Goal: Check status: Check status

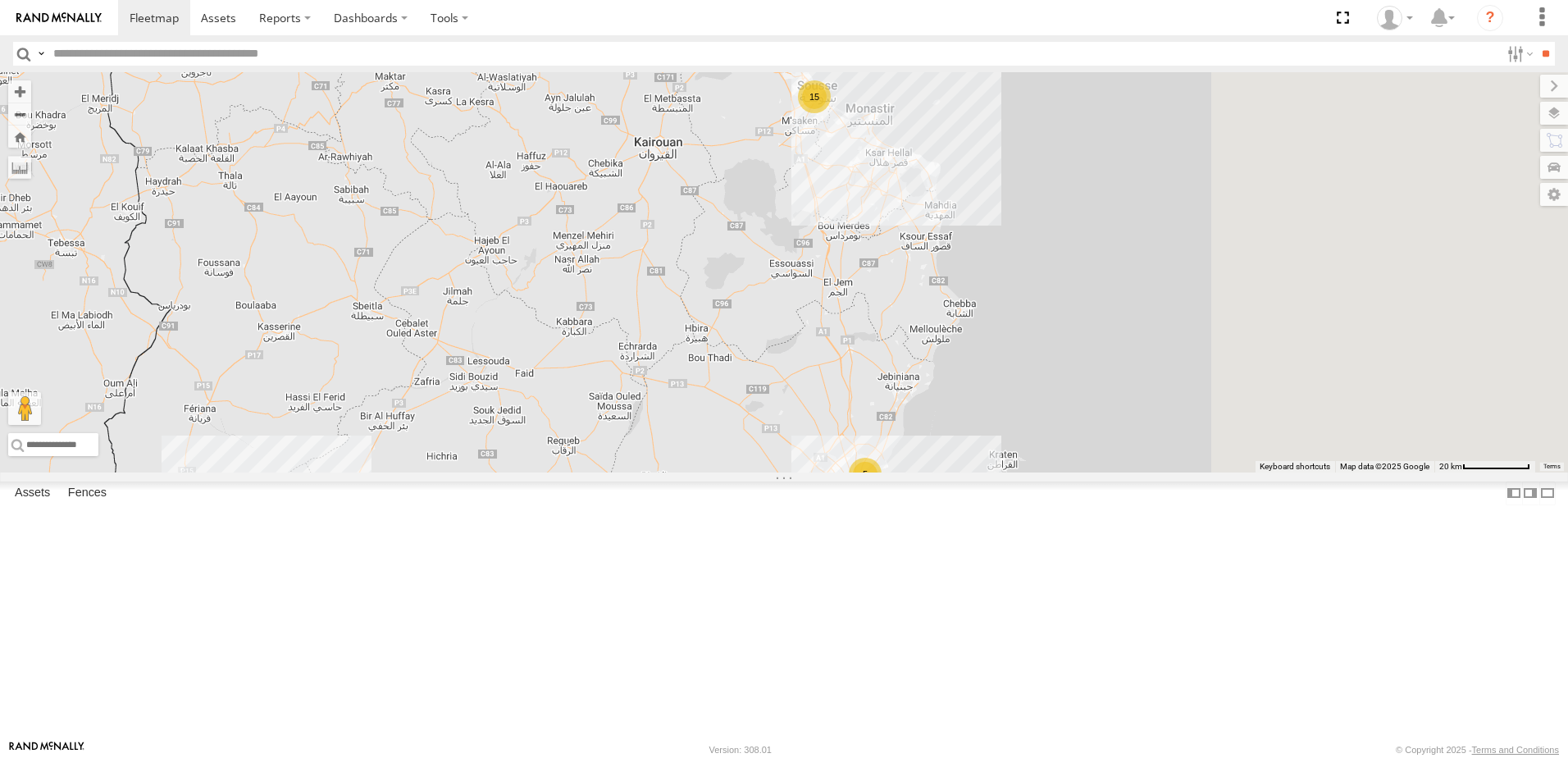
drag, startPoint x: 1159, startPoint y: 310, endPoint x: 847, endPoint y: 376, distance: 318.9
click at [847, 376] on div "247 TU 7028 15 7 5" at bounding box center [784, 272] width 1568 height 401
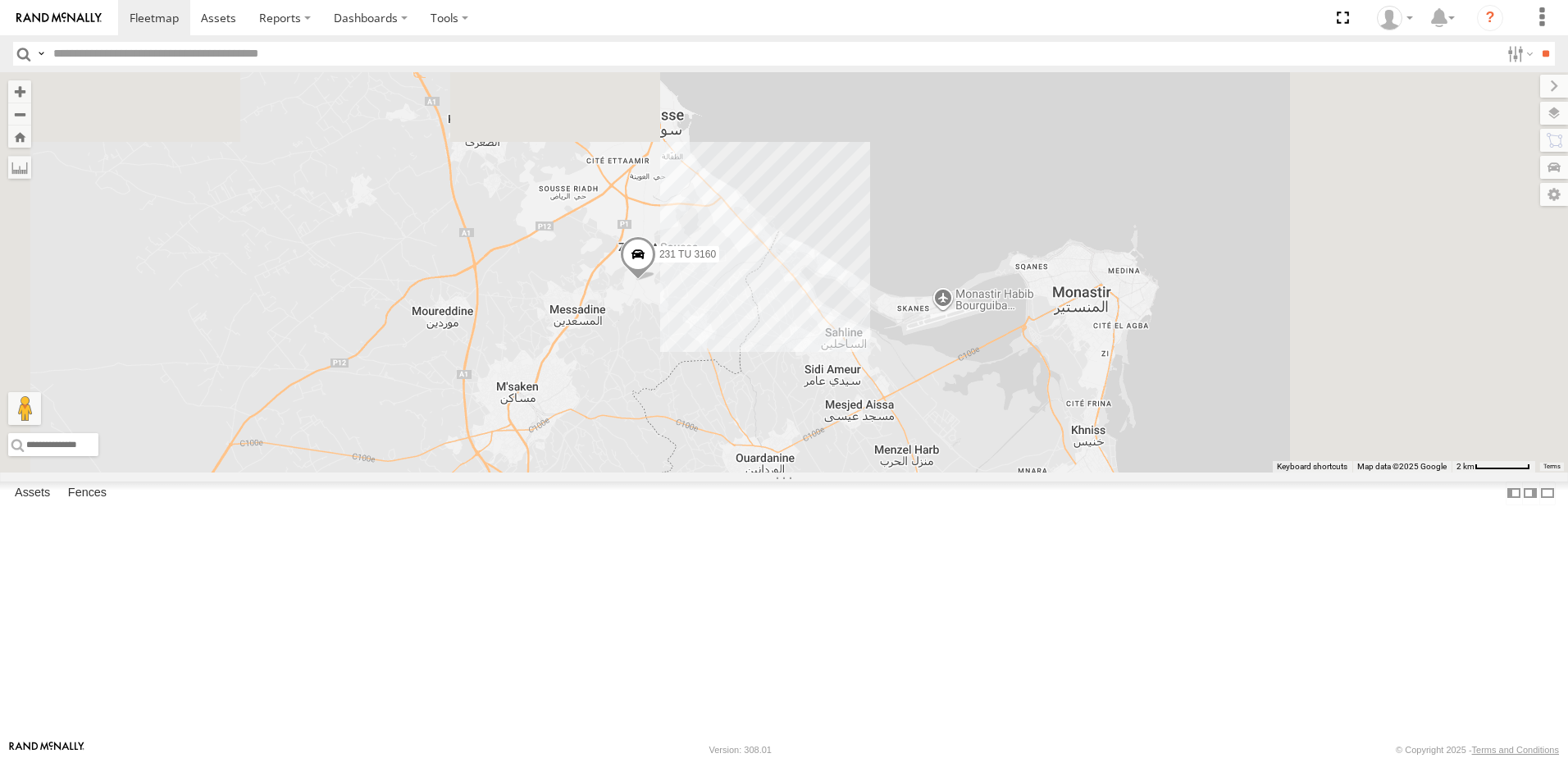
drag, startPoint x: 1019, startPoint y: 232, endPoint x: 832, endPoint y: 606, distance: 418.1
click at [832, 473] on div "247 TU 7028 245 TU 9059 231 TU 3160" at bounding box center [784, 272] width 1568 height 401
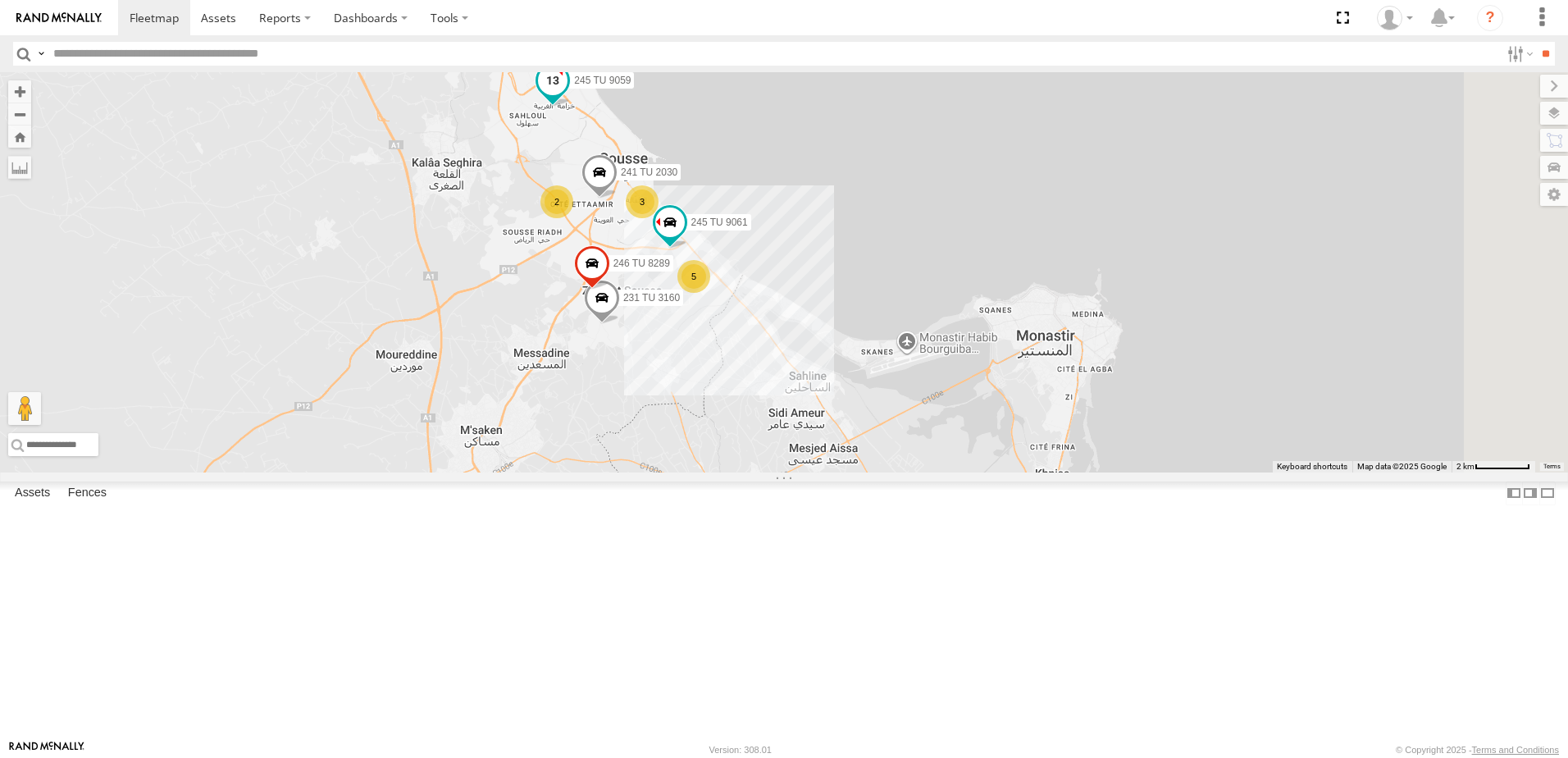
click at [568, 96] on span at bounding box center [553, 81] width 30 height 30
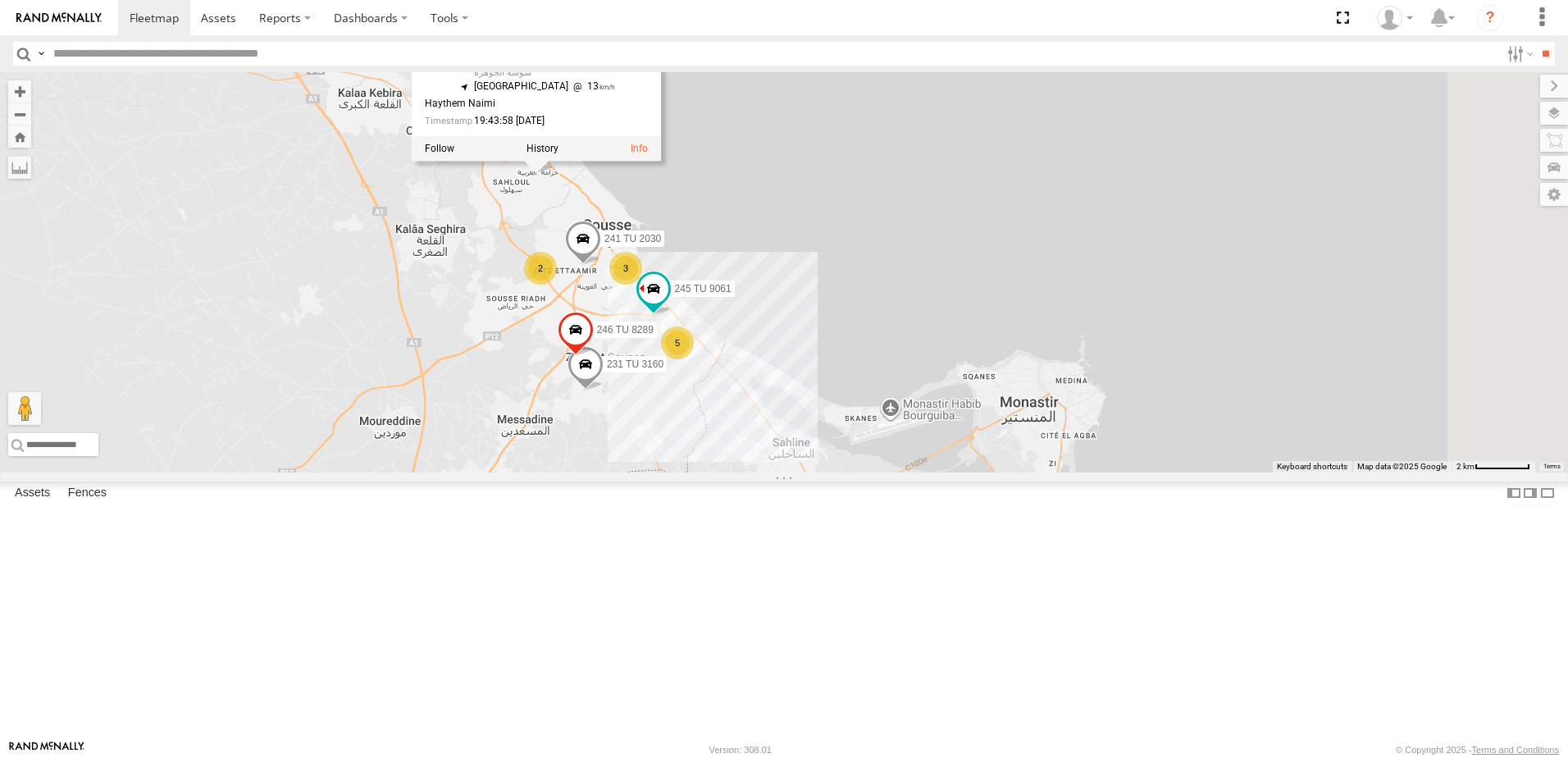
drag, startPoint x: 735, startPoint y: 267, endPoint x: 717, endPoint y: 338, distance: 73.2
click at [717, 338] on div "247 TU 7028 245 TU 9059 231 TU 3160 241 TU 2030 2 3 245 TU 9061 5 246 TU 8289 2…" at bounding box center [784, 272] width 1568 height 401
click at [1001, 286] on div "247 TU 7028 245 TU 9059 231 TU 3160 241 TU 2030 2 3 245 TU 9061 5 246 TU 8289 2…" at bounding box center [784, 272] width 1568 height 401
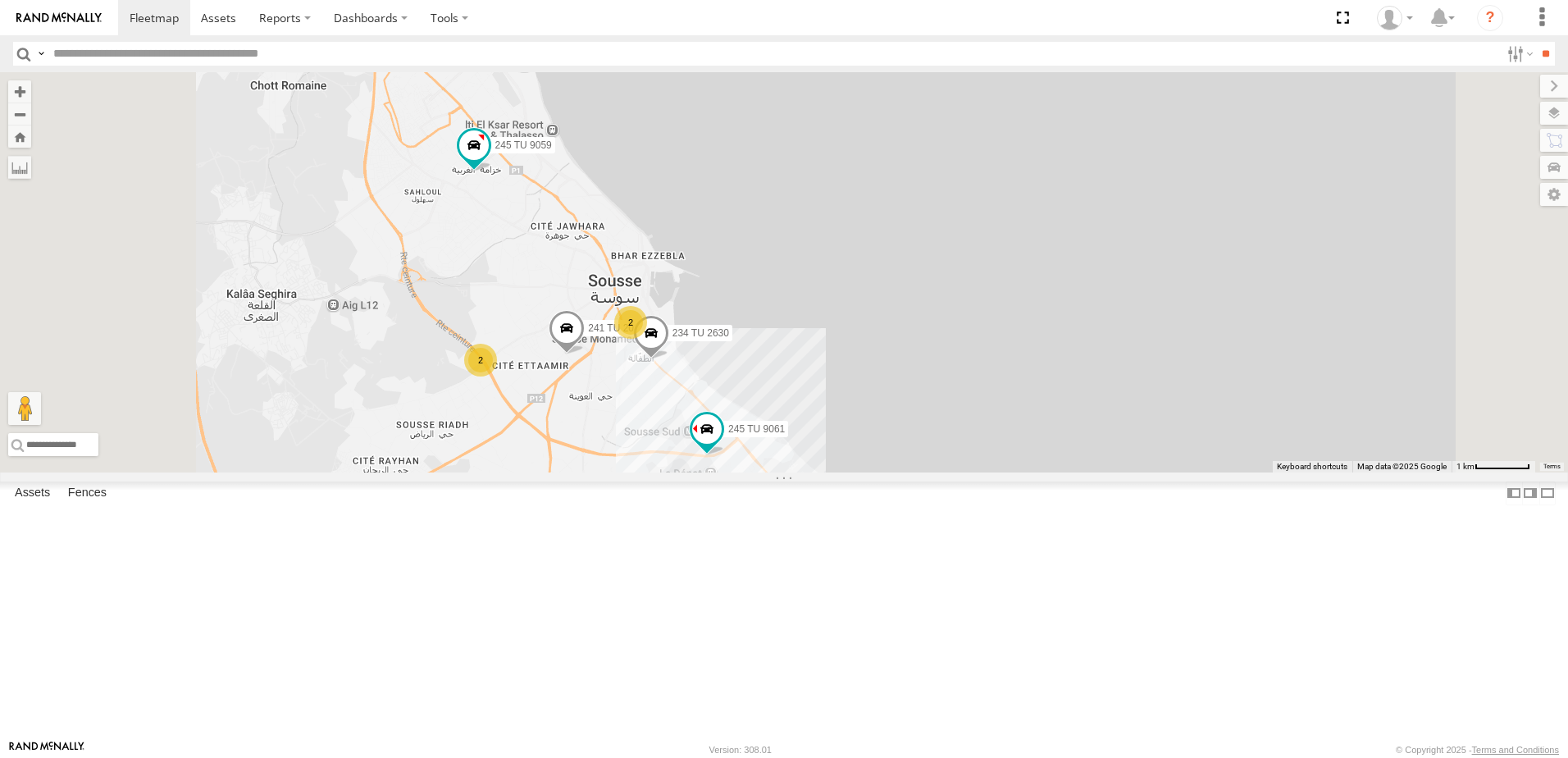
click at [585, 355] on span at bounding box center [567, 332] width 36 height 45
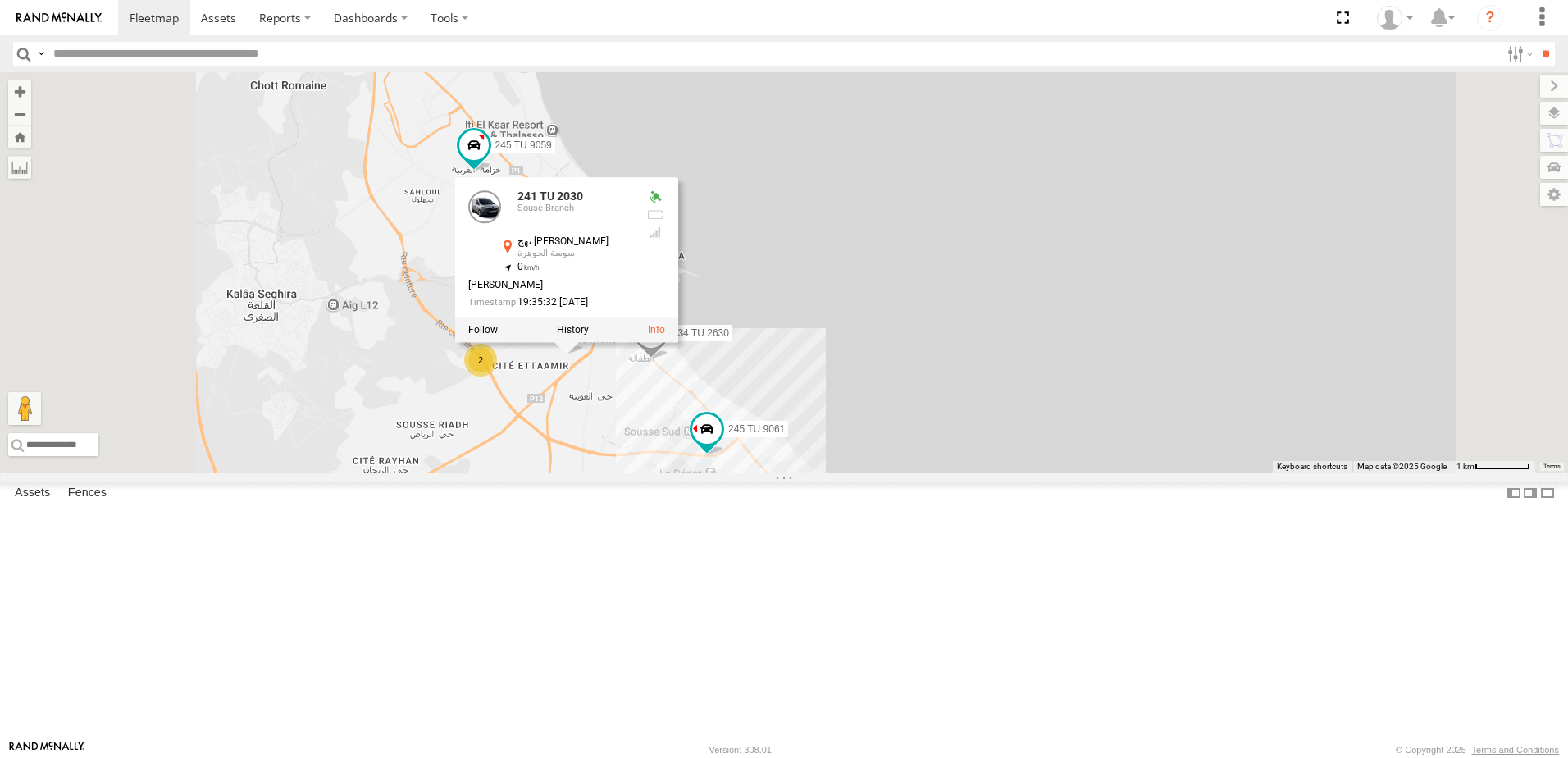
click at [985, 340] on div "247 TU 7028 245 TU 9059 231 TU 3160 241 TU 2030 245 TU 9061 246 TU 8289 2 234 T…" at bounding box center [784, 272] width 1568 height 401
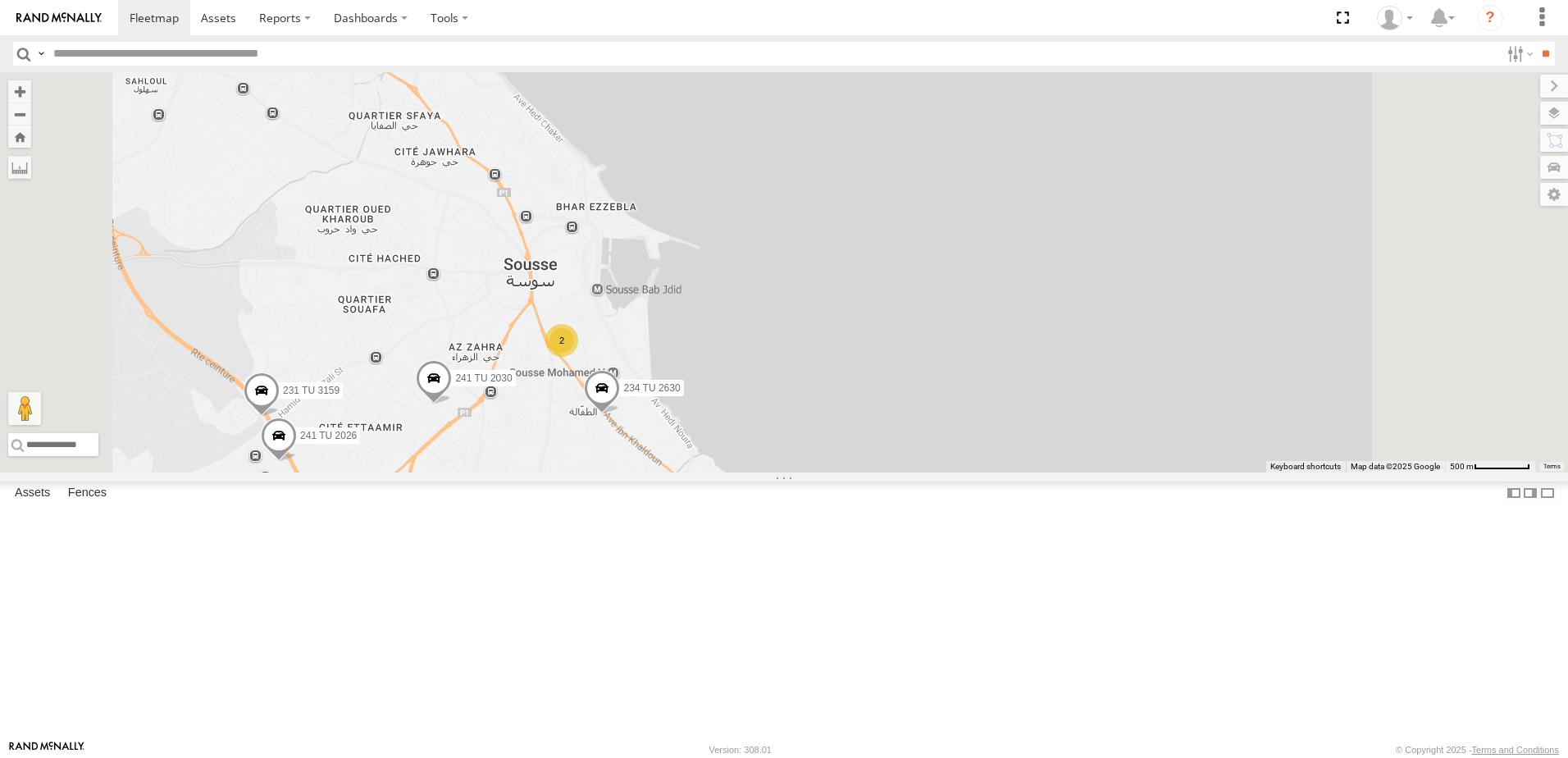
click at [620, 415] on span at bounding box center [601, 392] width 36 height 45
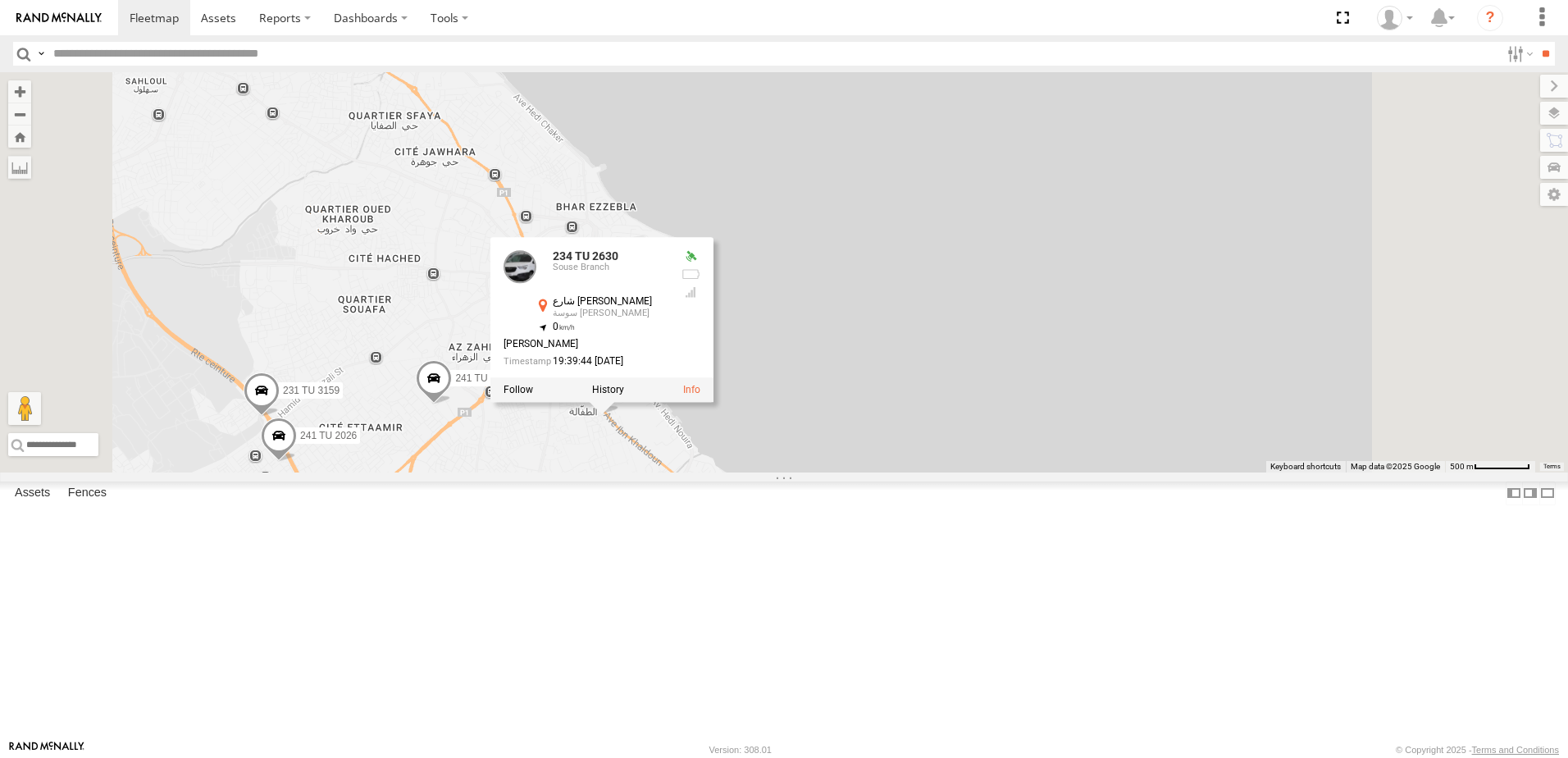
click at [1091, 368] on div "247 TU 7028 245 TU 9059 231 TU 3160 241 TU 2030 245 TU 9061 246 TU 8289 234 TU …" at bounding box center [784, 272] width 1568 height 401
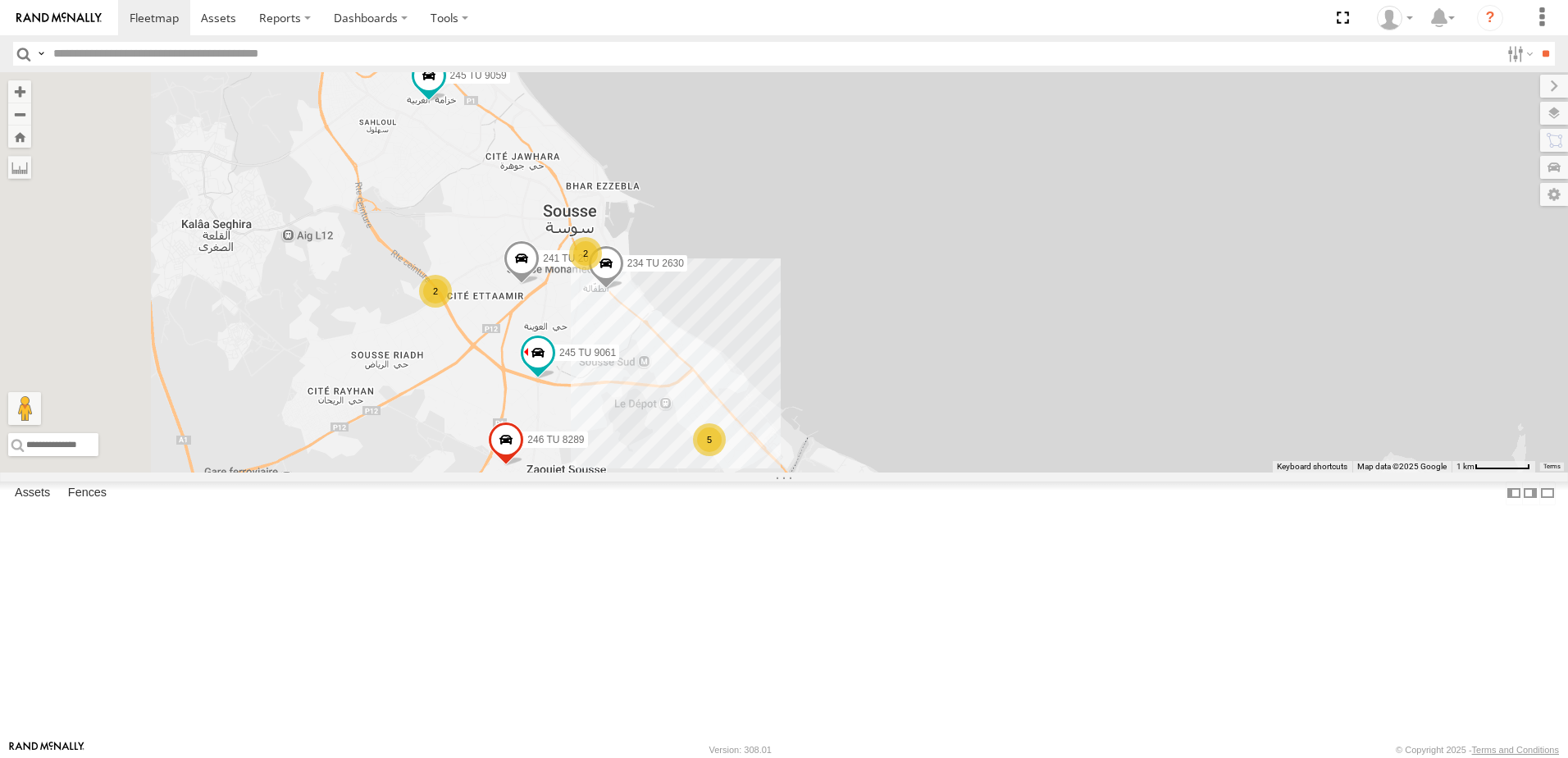
drag, startPoint x: 584, startPoint y: 285, endPoint x: 693, endPoint y: 310, distance: 111.8
click at [693, 310] on div "247 TU 7028 245 TU 9059 231 TU 3160 241 TU 2030 245 TU 9061 246 TU 8289 234 TU …" at bounding box center [784, 272] width 1568 height 401
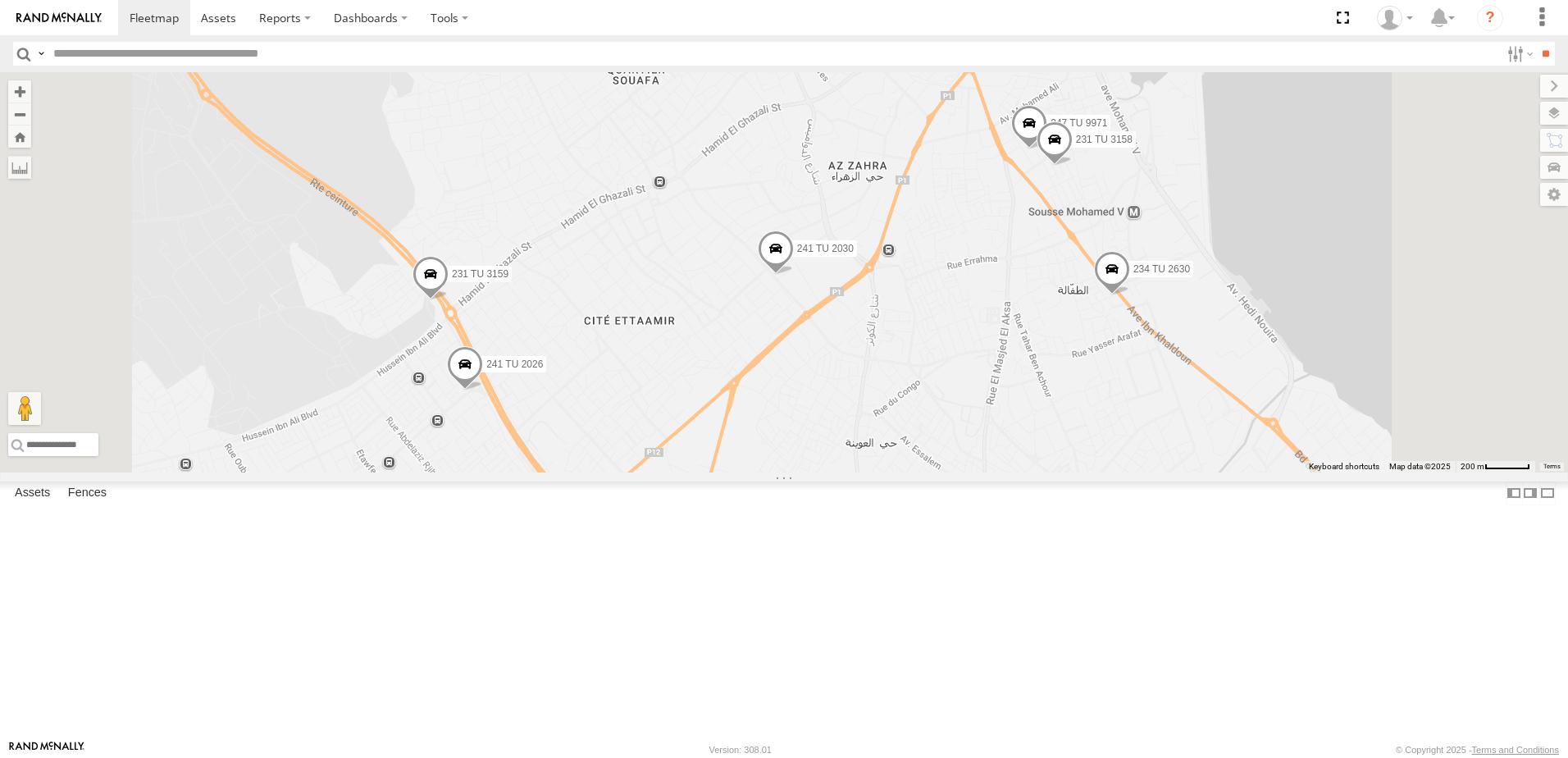
drag, startPoint x: 663, startPoint y: 424, endPoint x: 679, endPoint y: 275, distance: 149.9
click at [679, 275] on div "247 TU 7028 245 TU 9059 231 TU 3160 241 TU 2030 245 TU 9061 246 TU 8289 234 TU …" at bounding box center [784, 272] width 1568 height 401
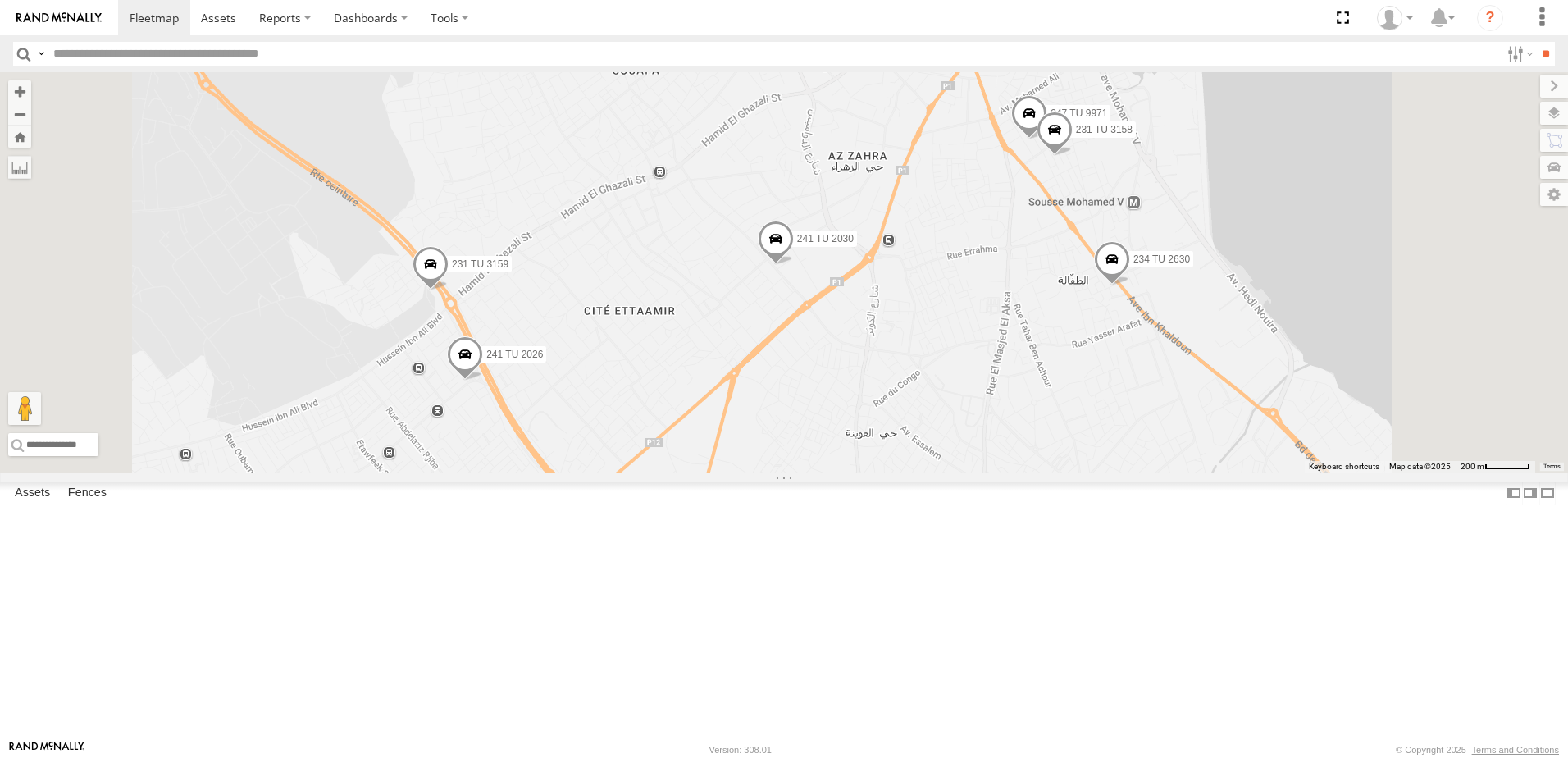
click at [448, 290] on span at bounding box center [430, 268] width 36 height 45
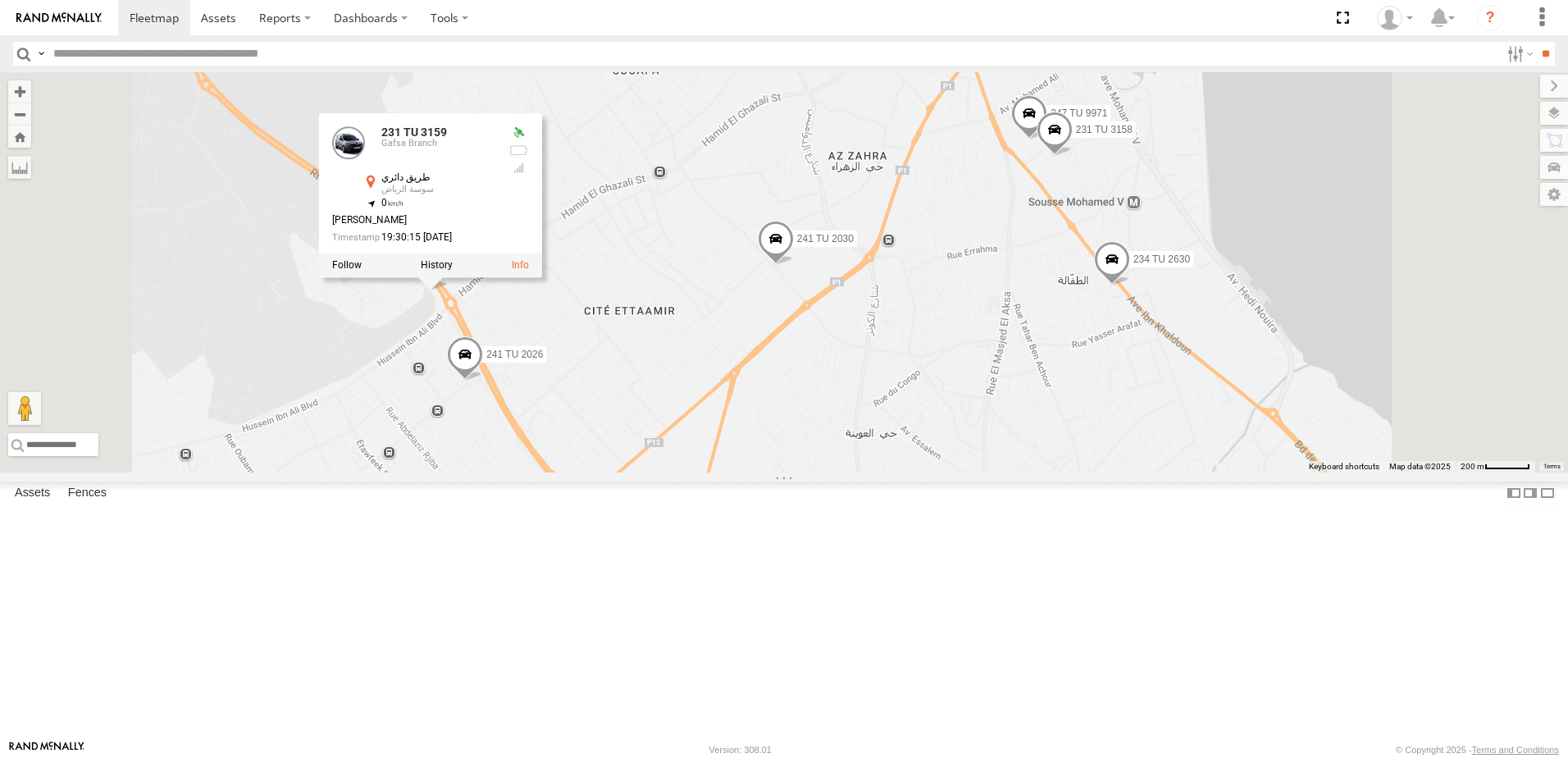
click at [483, 381] on span at bounding box center [465, 358] width 36 height 45
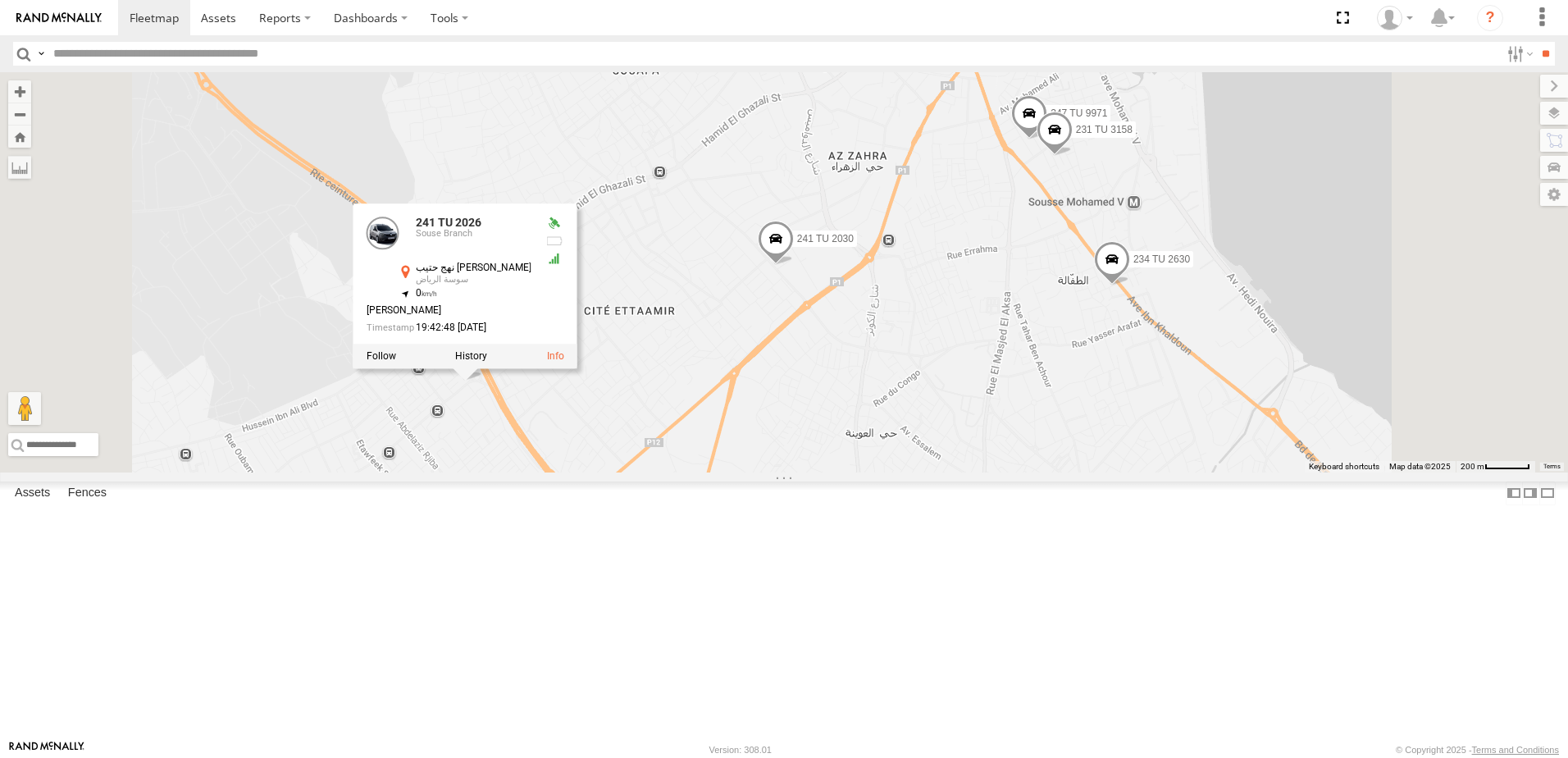
click at [906, 281] on div "247 TU 7028 245 TU 9059 231 TU 3160 241 TU 2030 245 TU 9061 246 TU 8289 234 TU …" at bounding box center [784, 272] width 1568 height 401
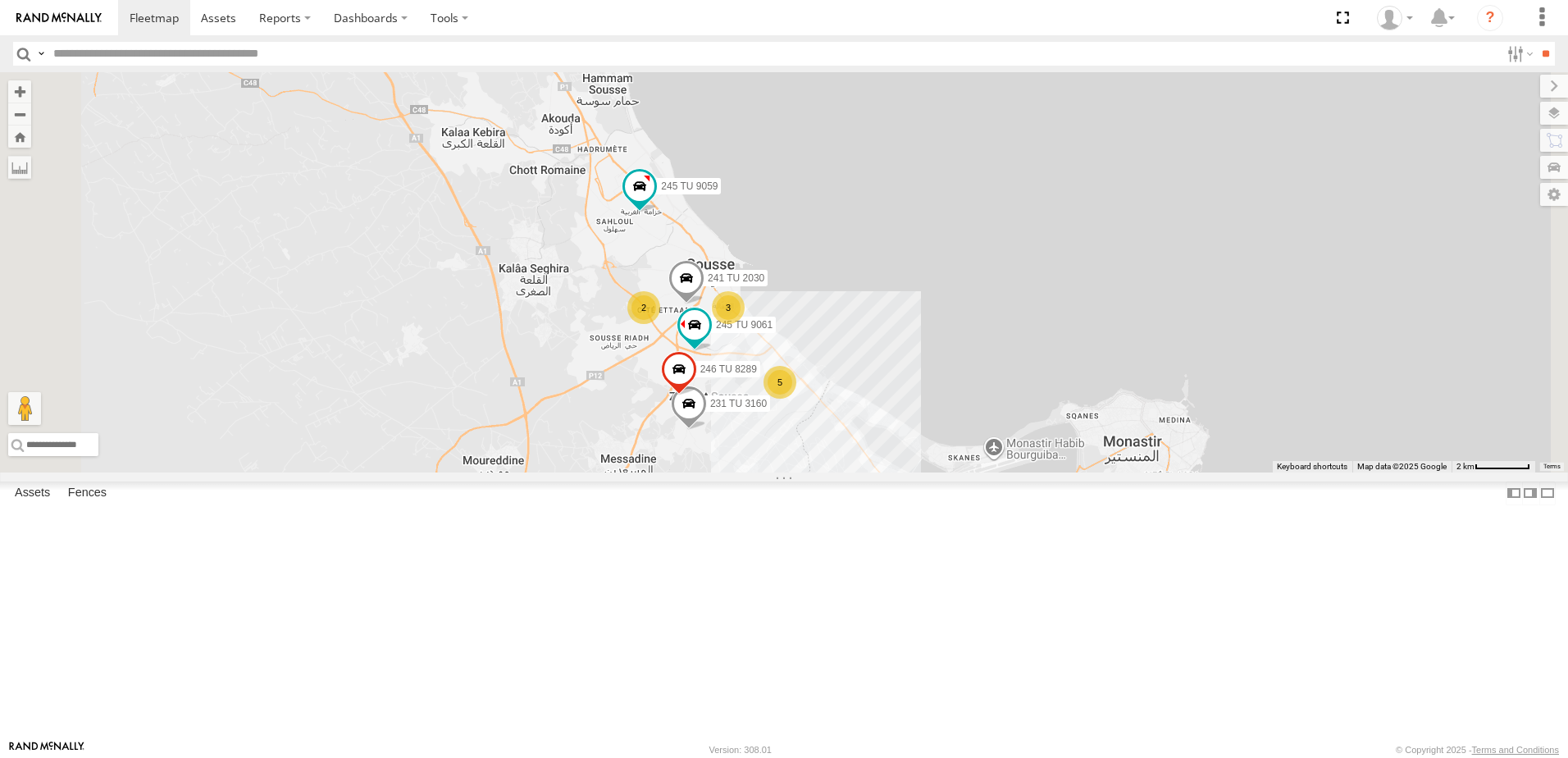
drag, startPoint x: 1103, startPoint y: 187, endPoint x: 1000, endPoint y: 324, distance: 171.4
click at [1000, 324] on div "247 TU 7028 245 TU 9059 231 TU 3160 241 TU 2030 245 TU 9061 246 TU 8289 2 3 5" at bounding box center [784, 272] width 1568 height 401
